Goal: Find contact information: Find contact information

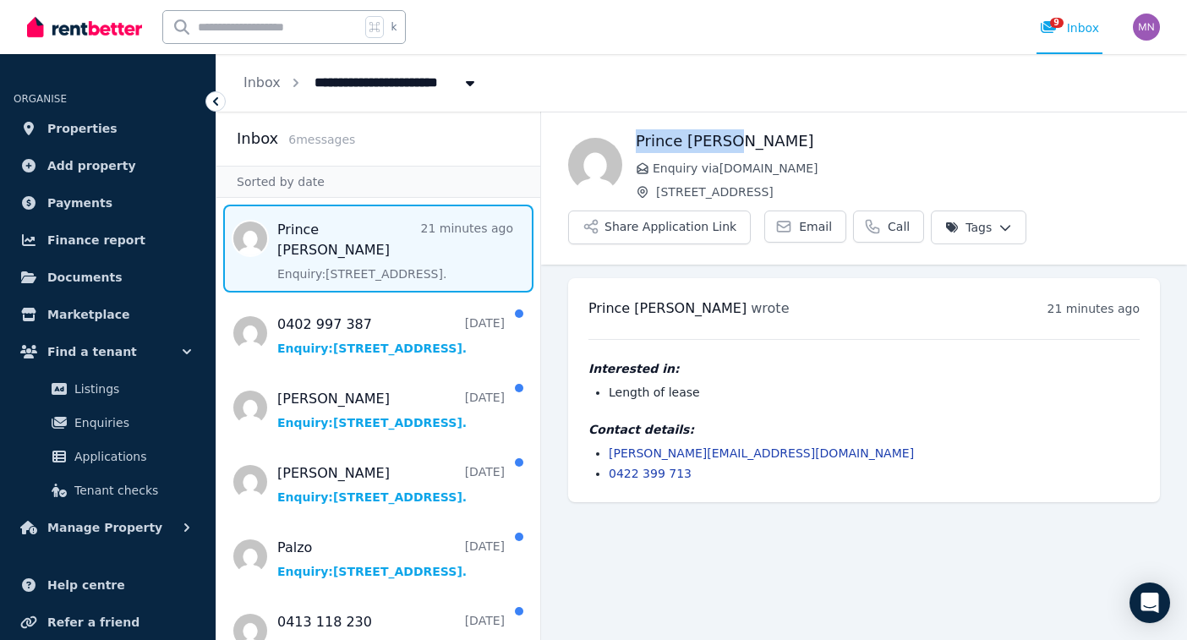
drag, startPoint x: 745, startPoint y: 139, endPoint x: 641, endPoint y: 118, distance: 105.9
click at [641, 118] on div "Prince [PERSON_NAME] Enquiry via [DOMAIN_NAME] [STREET_ADDRESS] Share Applicati…" at bounding box center [864, 188] width 646 height 152
copy h1 "Prince [PERSON_NAME]"
drag, startPoint x: 704, startPoint y: 472, endPoint x: 611, endPoint y: 472, distance: 93.0
click at [611, 472] on li "0422 399 713" at bounding box center [873, 473] width 531 height 17
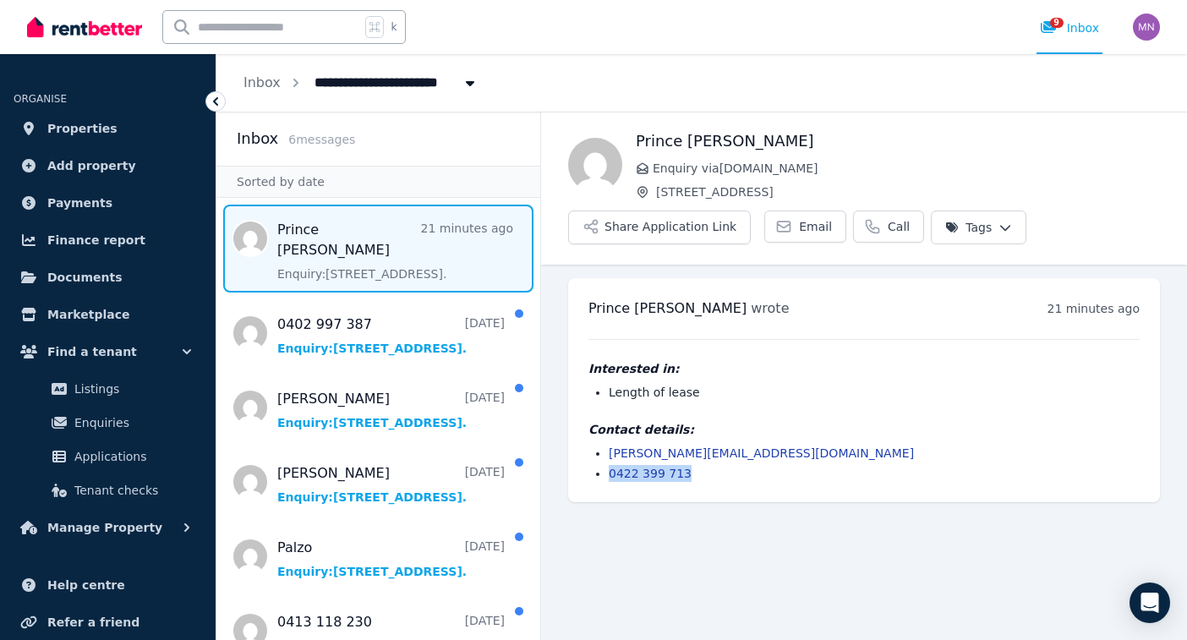
copy link "0422 399 713"
